Goal: Task Accomplishment & Management: Use online tool/utility

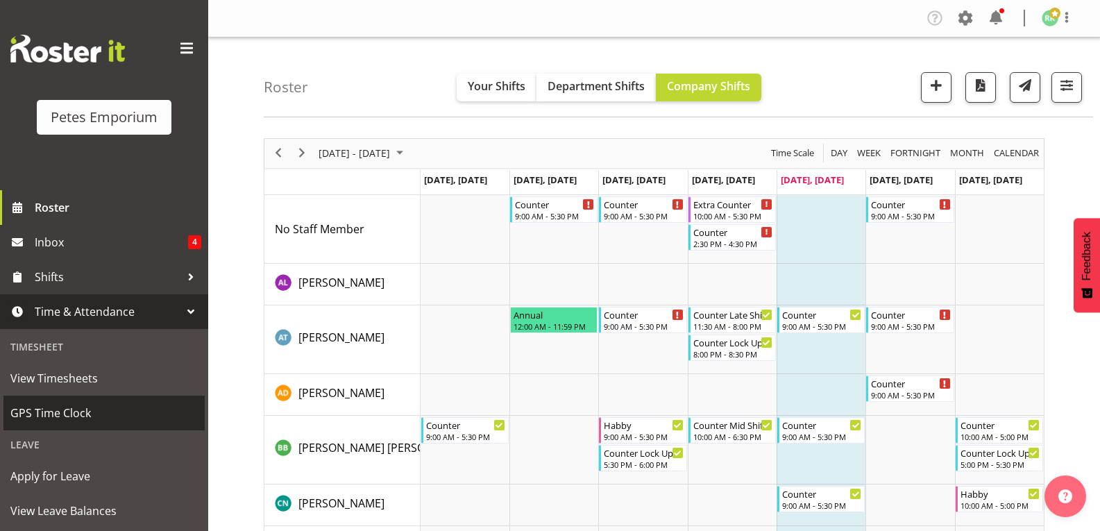
click at [74, 418] on span "GPS Time Clock" at bounding box center [103, 412] width 187 height 21
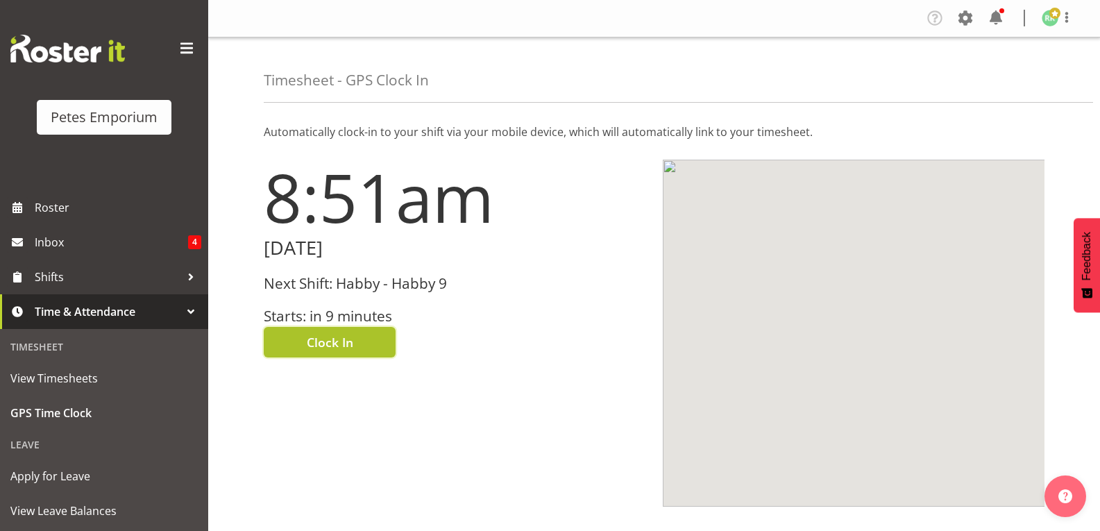
click at [322, 346] on span "Clock In" at bounding box center [330, 342] width 46 height 18
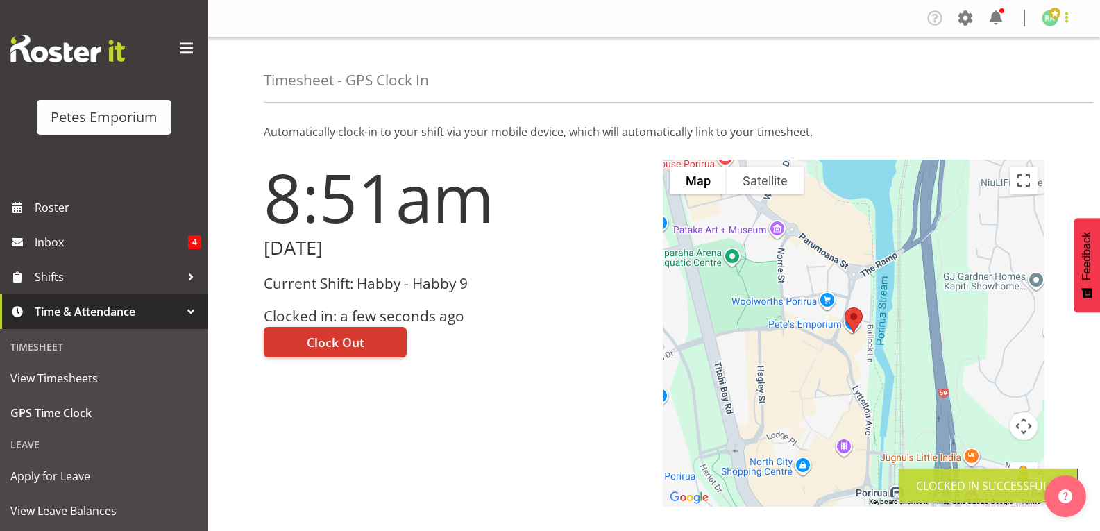
click at [1064, 20] on span at bounding box center [1066, 17] width 17 height 17
click at [1017, 69] on link "Log Out" at bounding box center [1008, 72] width 133 height 25
